Goal: Transaction & Acquisition: Purchase product/service

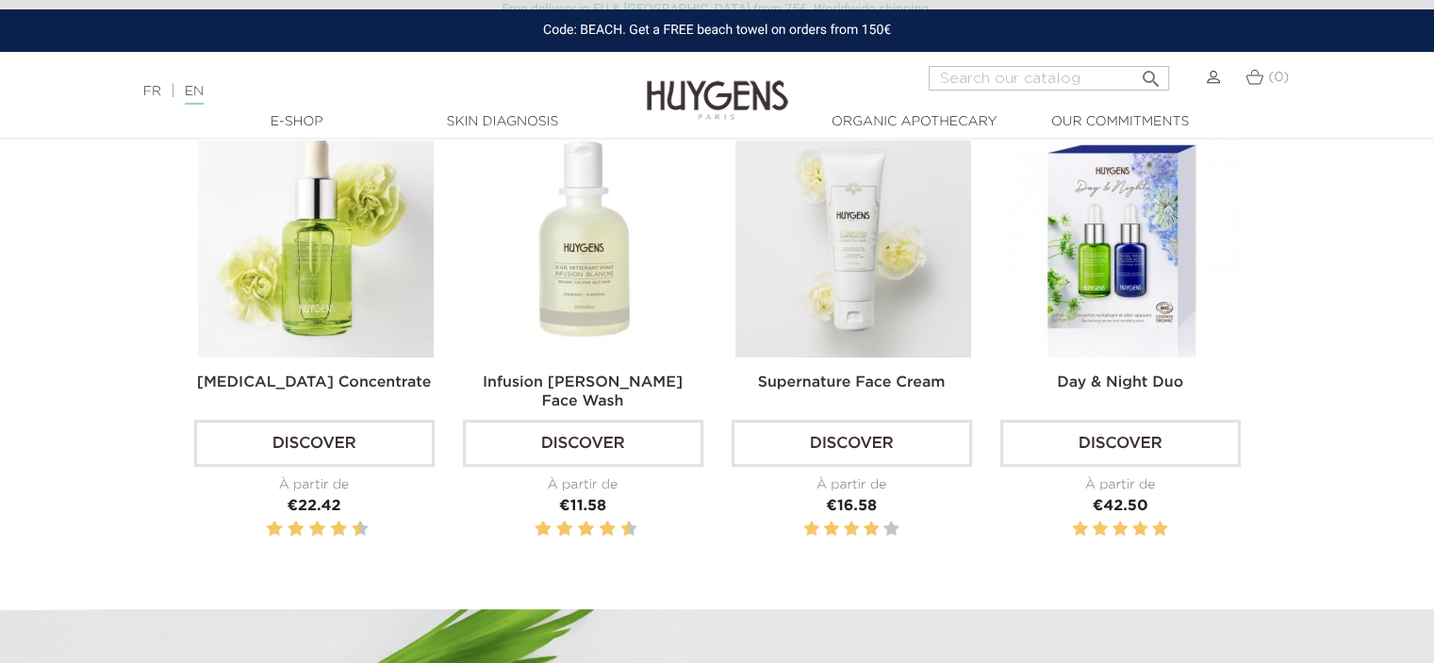
scroll to position [660, 0]
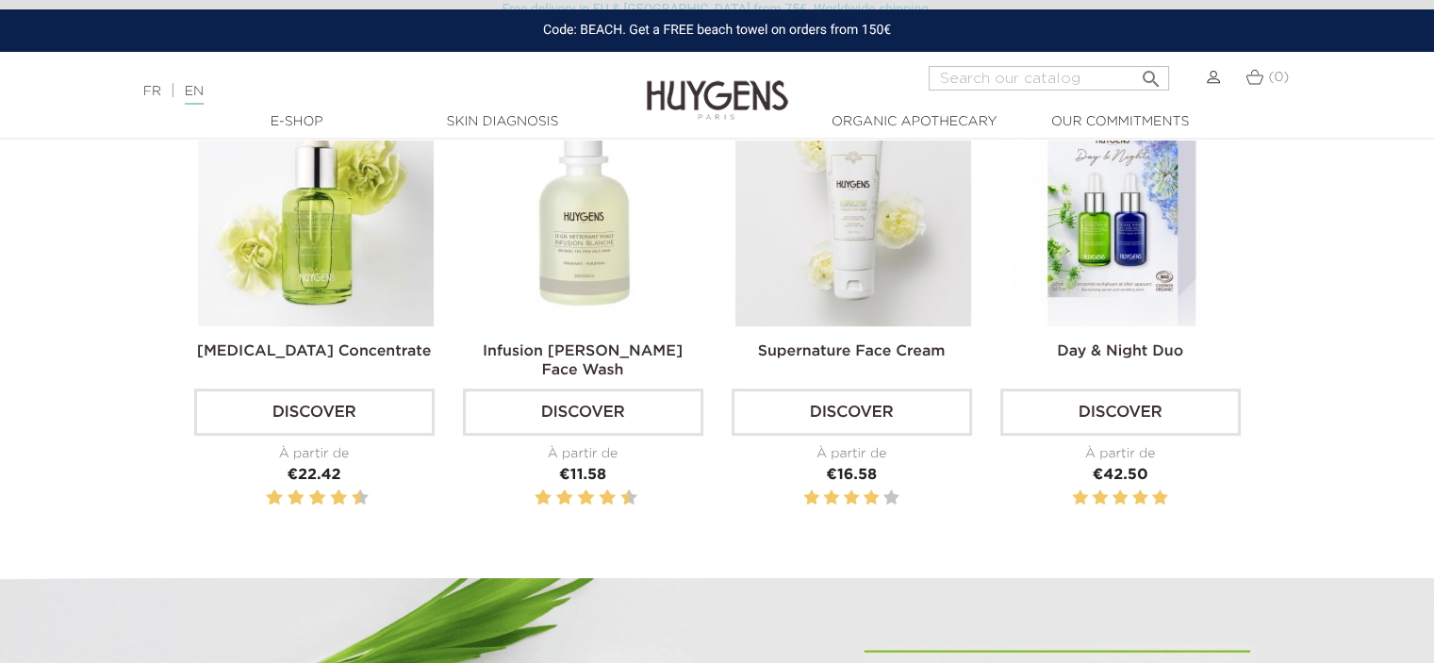
click at [562, 263] on img at bounding box center [585, 209] width 236 height 236
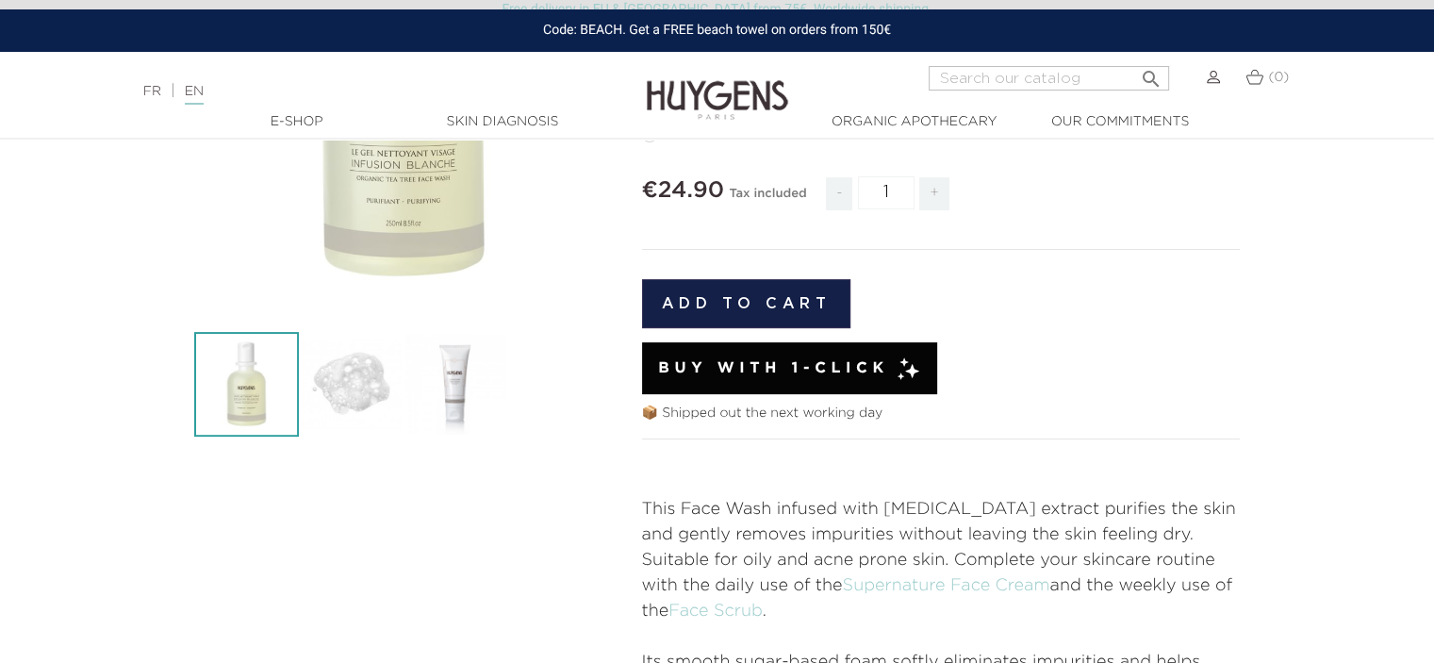
scroll to position [377, 0]
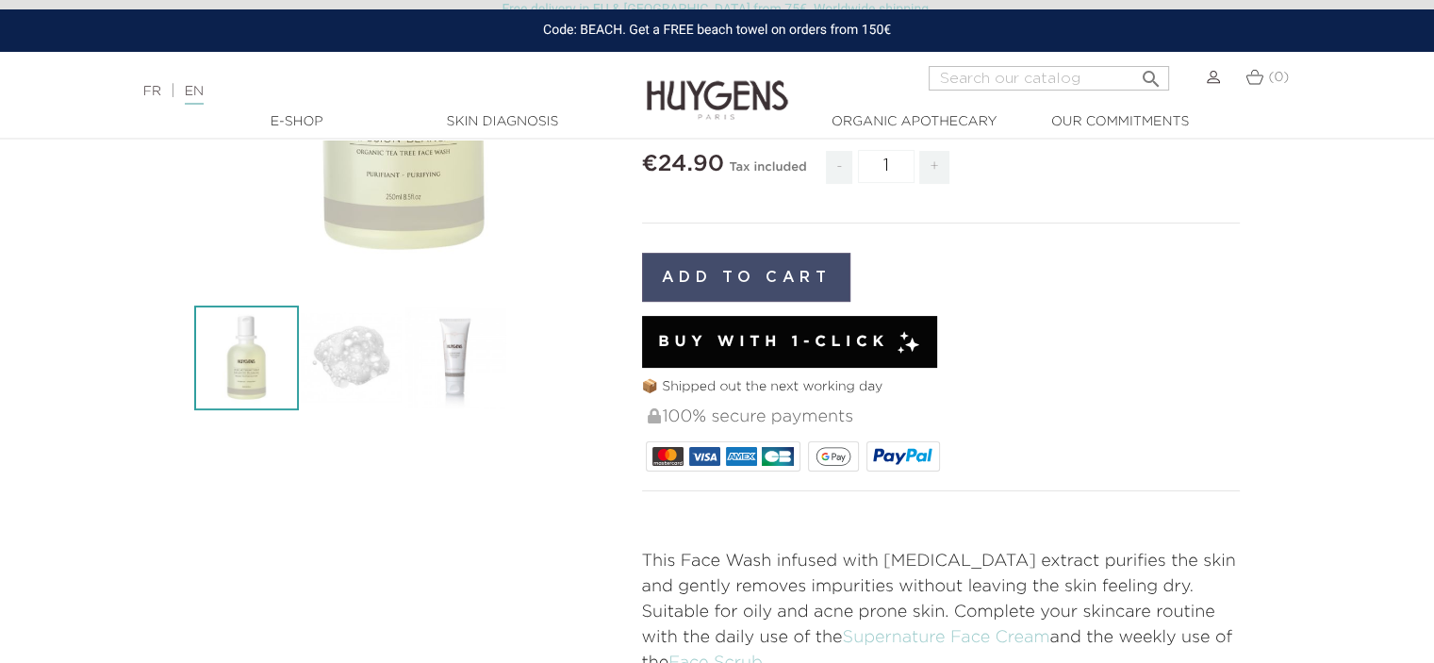
click at [771, 278] on button "Add to cart" at bounding box center [746, 277] width 209 height 49
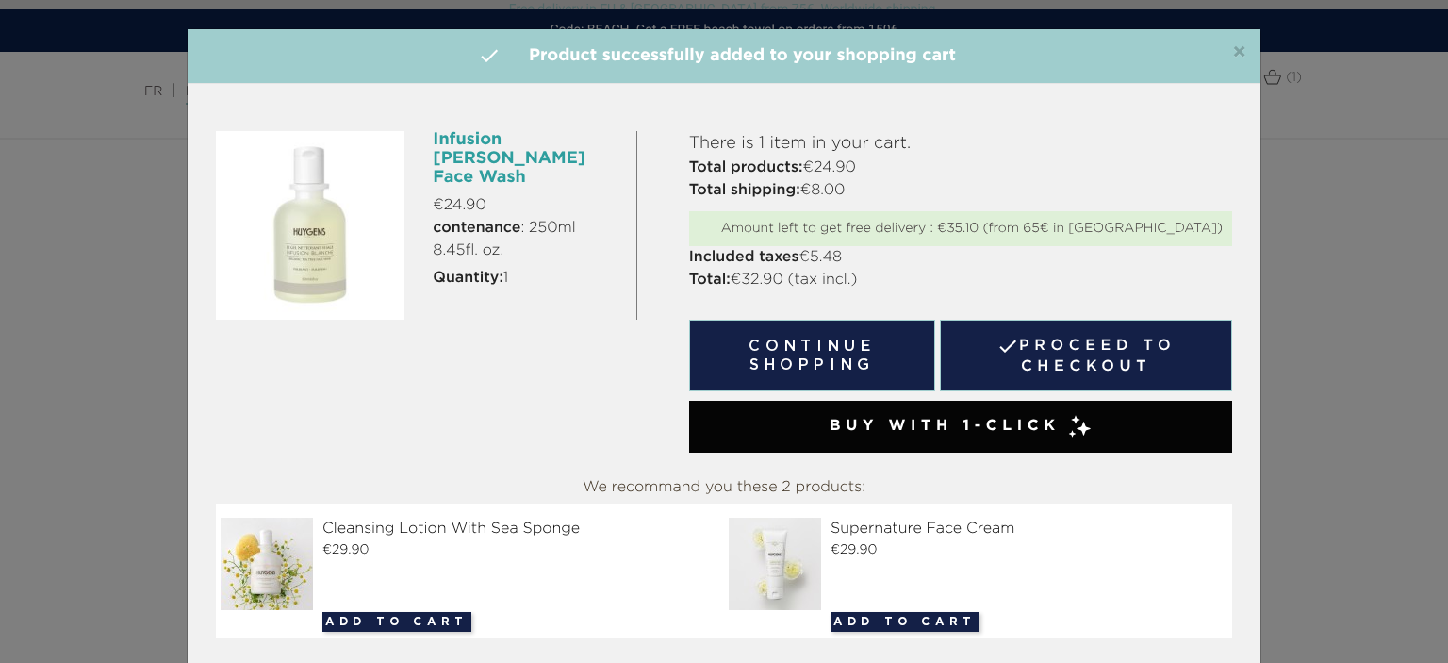
click at [1305, 342] on div "×  Product successfully added to your shopping cart Infusion Blanche Face Wash…" at bounding box center [724, 331] width 1448 height 663
